Goal: Find specific fact

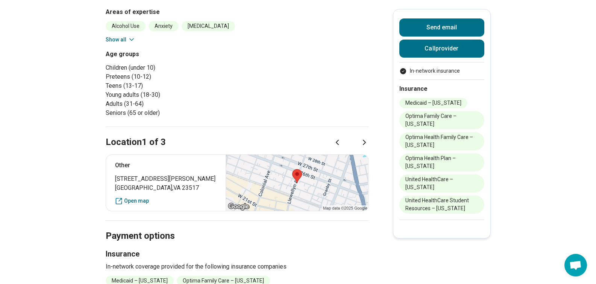
scroll to position [376, 0]
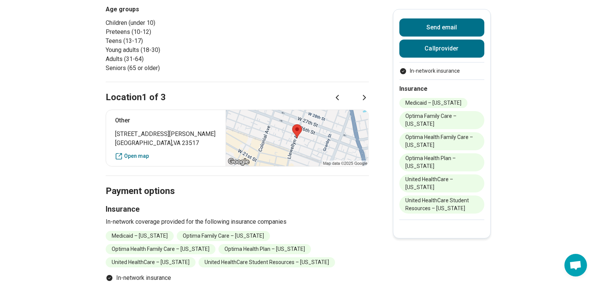
click at [144, 132] on span "[STREET_ADDRESS][PERSON_NAME]" at bounding box center [166, 133] width 102 height 9
click at [366, 96] on icon at bounding box center [364, 97] width 2 height 5
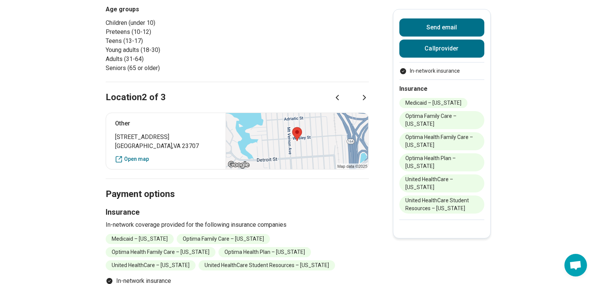
click at [129, 139] on span "[STREET_ADDRESS]" at bounding box center [166, 136] width 102 height 9
copy span "[STREET_ADDRESS]"
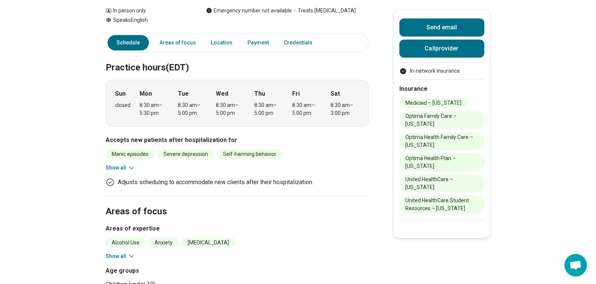
scroll to position [151, 0]
